Goal: Task Accomplishment & Management: Use online tool/utility

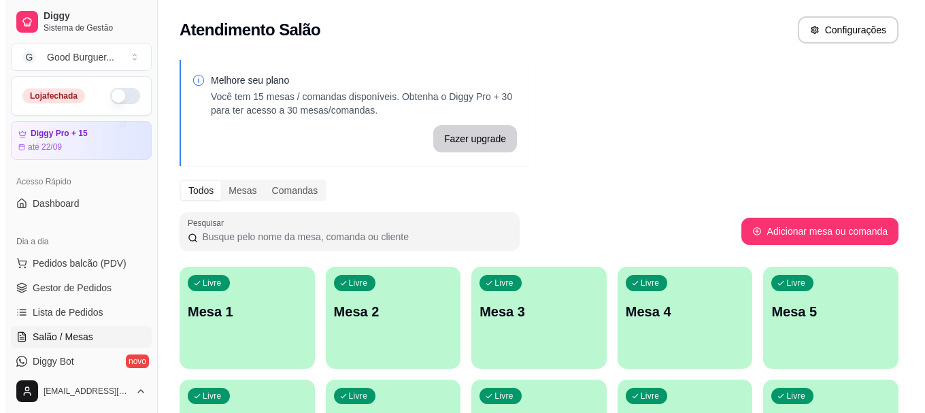
scroll to position [68, 0]
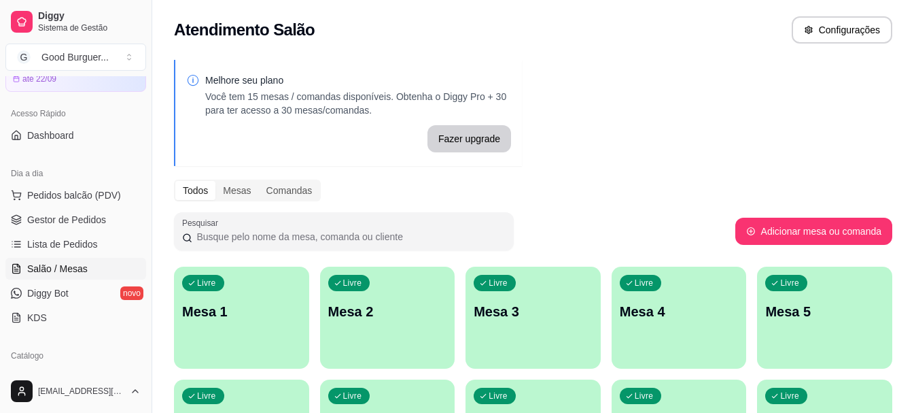
click at [271, 292] on div "Livre Mesa 1" at bounding box center [241, 310] width 135 height 86
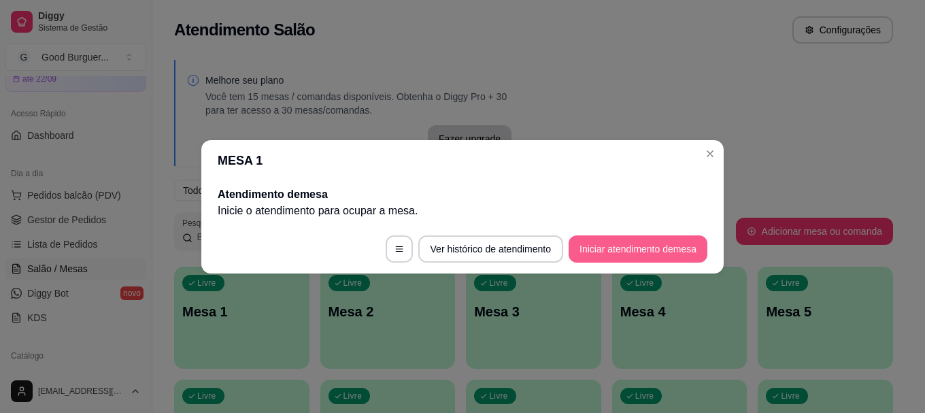
click at [628, 244] on button "Iniciar atendimento de mesa" at bounding box center [637, 248] width 139 height 27
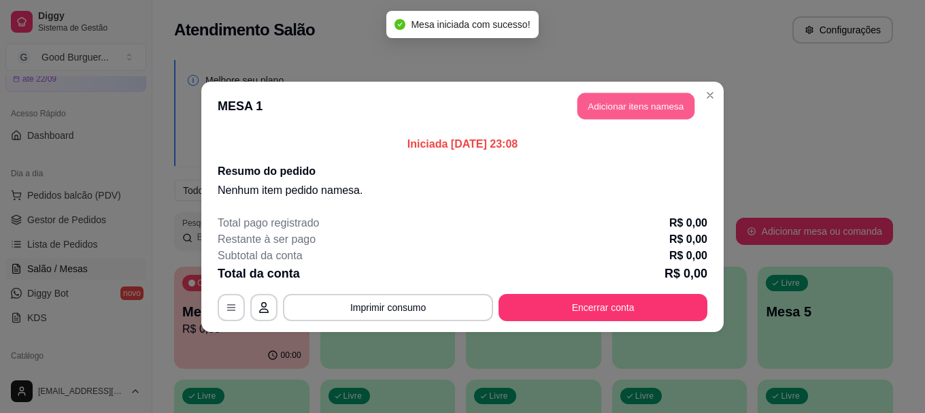
click at [625, 108] on button "Adicionar itens na mesa" at bounding box center [635, 105] width 117 height 27
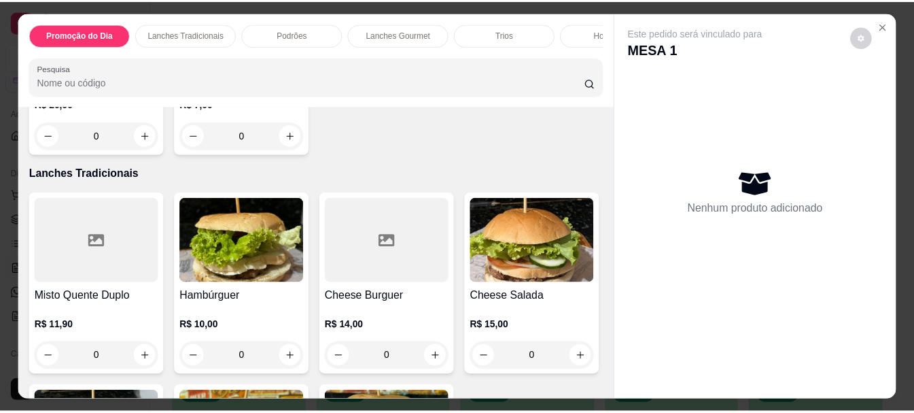
scroll to position [544, 0]
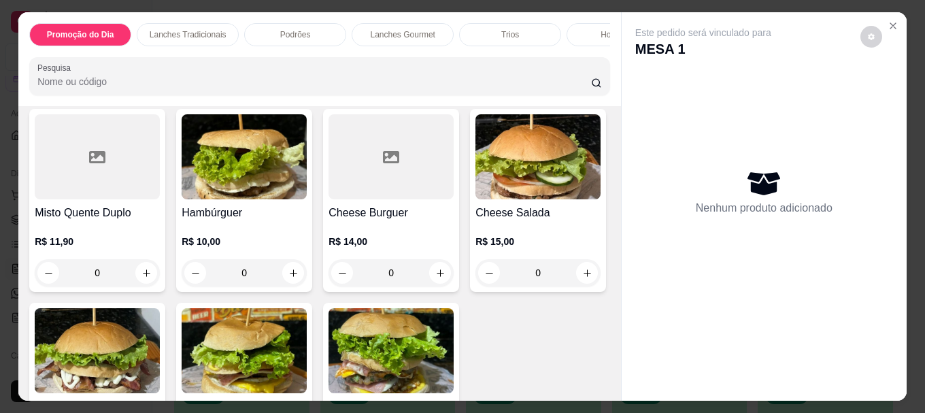
click at [228, 194] on img at bounding box center [244, 156] width 125 height 85
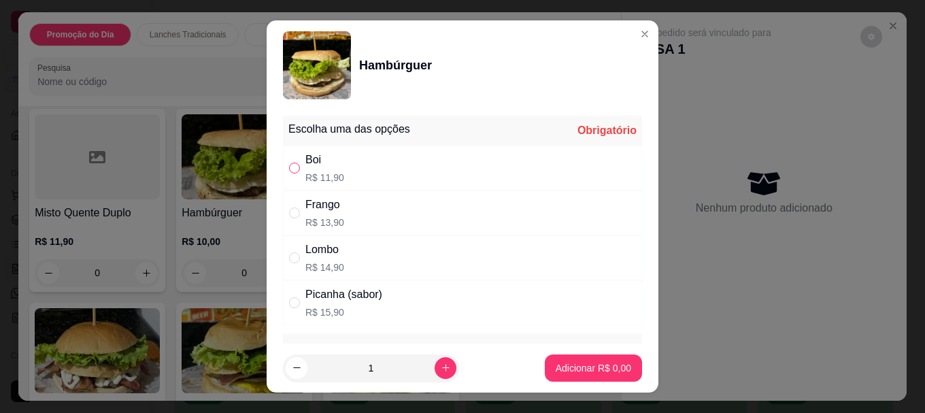
click at [289, 169] on input "" at bounding box center [294, 167] width 11 height 11
radio input "true"
click at [597, 364] on p "Adicionar R$ 11,90" at bounding box center [590, 367] width 79 height 13
type input "1"
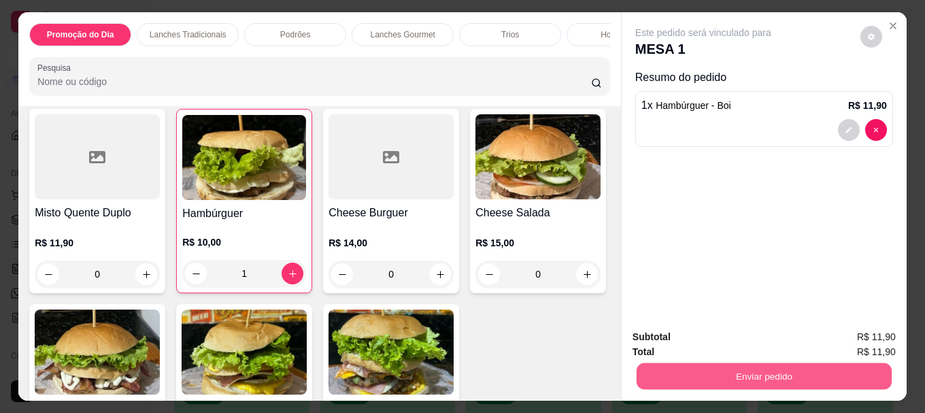
click at [725, 371] on button "Enviar pedido" at bounding box center [763, 375] width 255 height 27
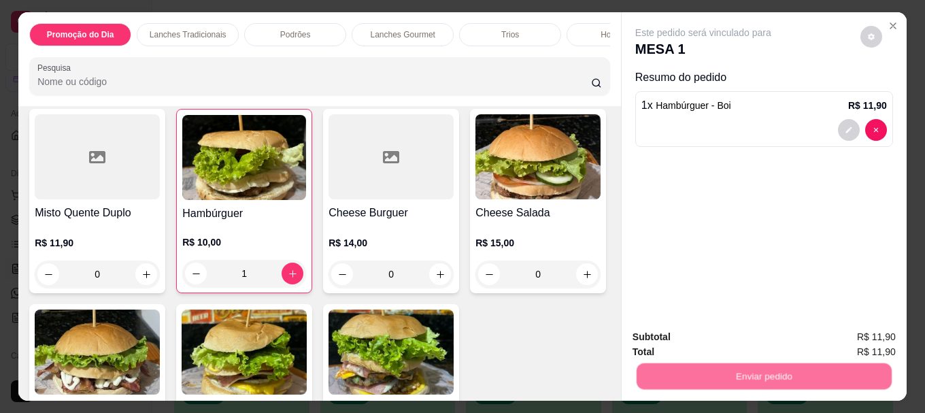
click at [725, 341] on button "Não registrar e enviar pedido" at bounding box center [718, 336] width 137 height 25
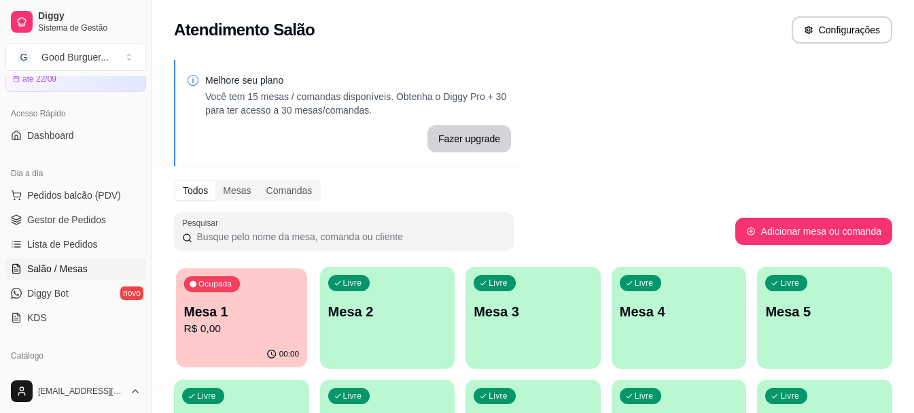
click at [279, 303] on p "Mesa 1" at bounding box center [241, 312] width 115 height 18
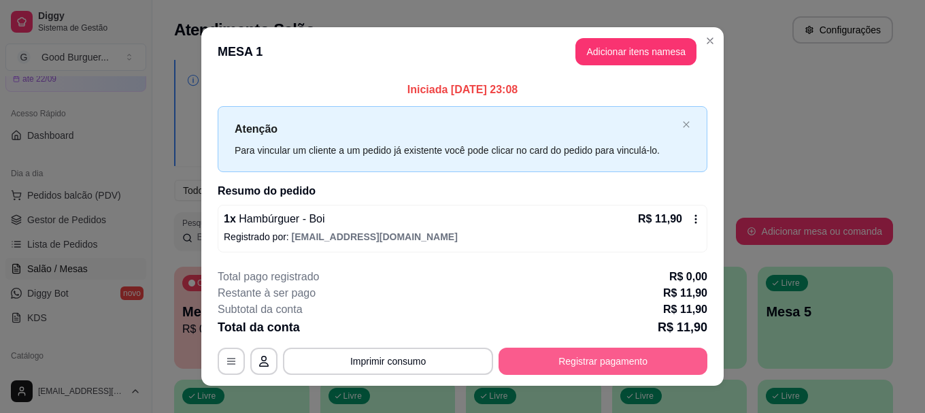
click at [615, 362] on button "Registrar pagamento" at bounding box center [602, 360] width 209 height 27
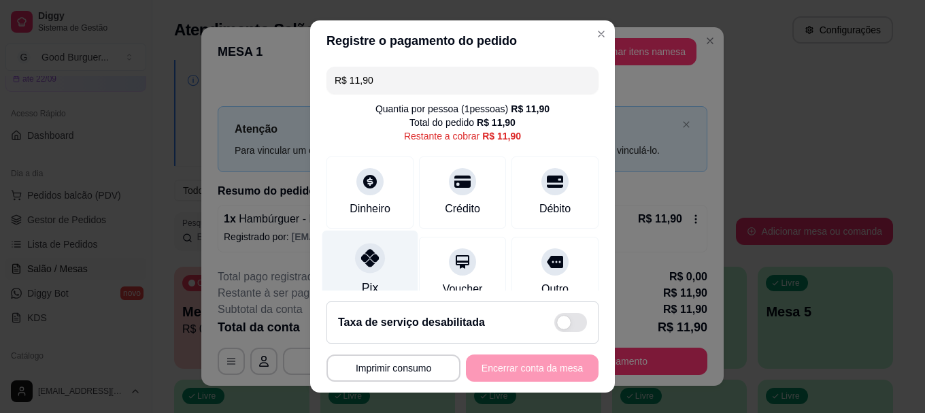
click at [367, 265] on icon at bounding box center [370, 259] width 18 height 18
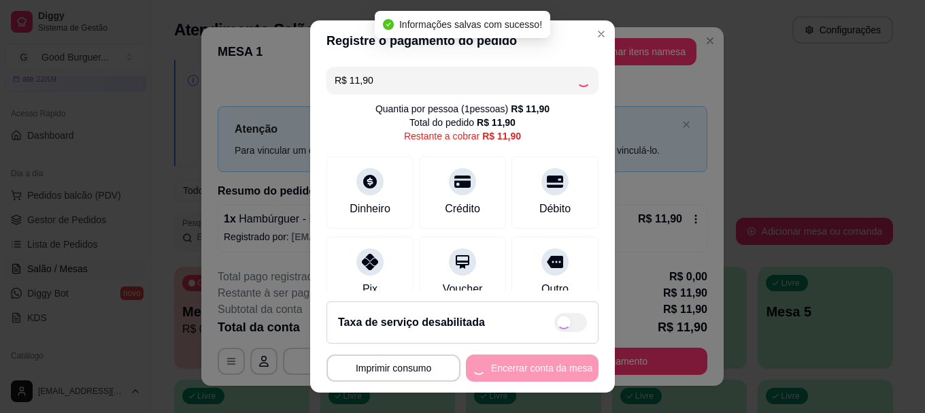
type input "R$ 0,00"
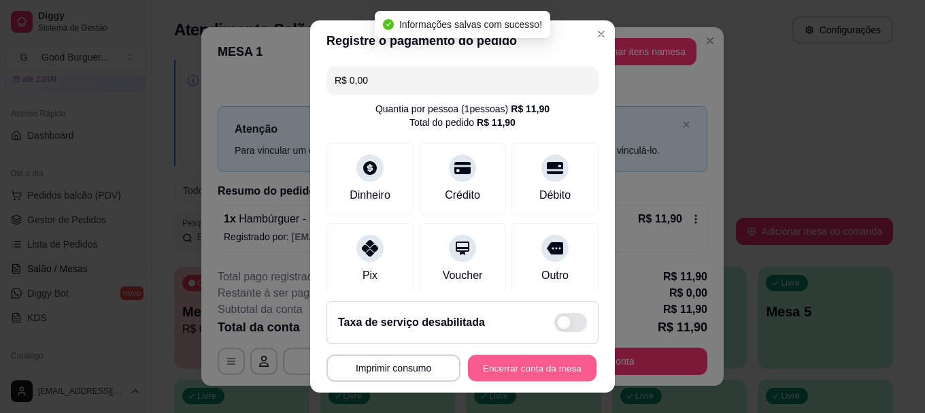
click at [519, 369] on button "Encerrar conta da mesa" at bounding box center [532, 367] width 128 height 27
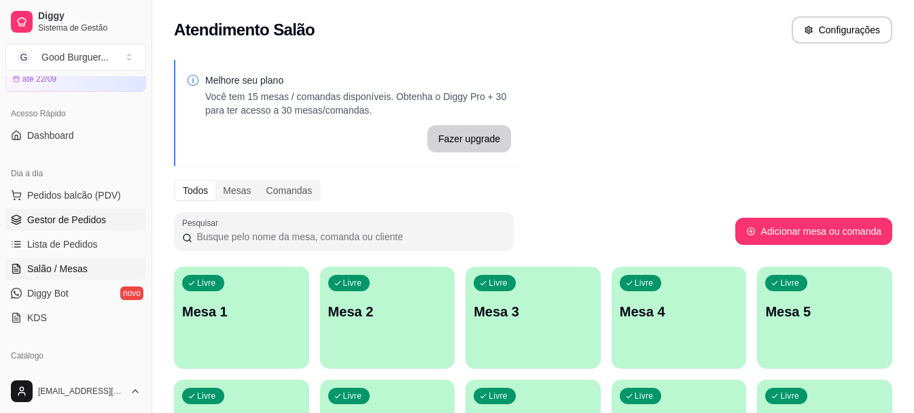
click at [48, 226] on link "Gestor de Pedidos" at bounding box center [75, 220] width 141 height 22
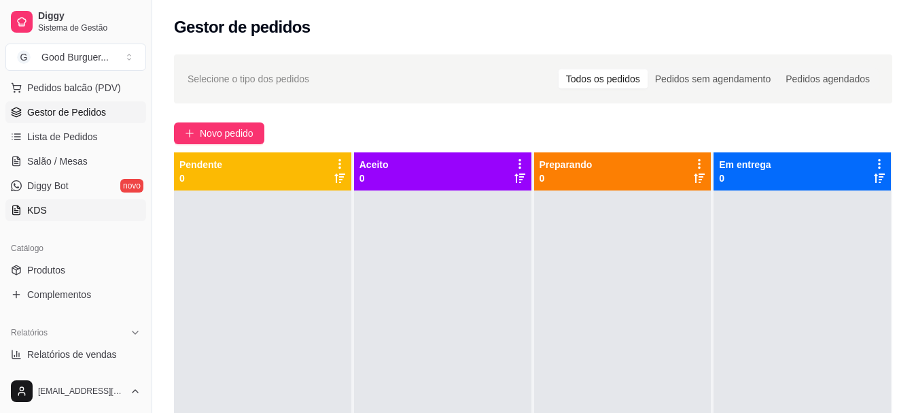
scroll to position [204, 0]
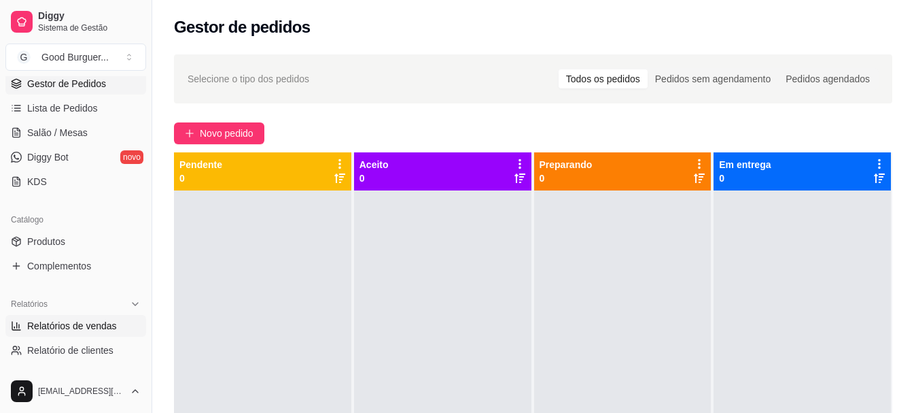
click at [75, 325] on span "Relatórios de vendas" at bounding box center [72, 326] width 90 height 14
select select "ALL"
select select "0"
